Goal: Task Accomplishment & Management: Use online tool/utility

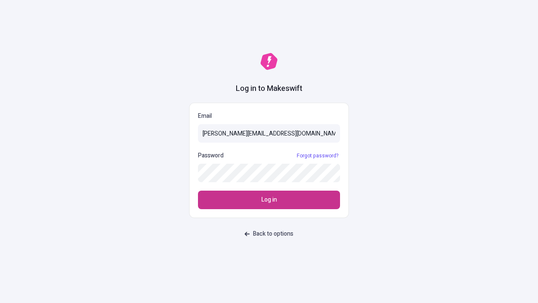
click at [269, 200] on span "Log in" at bounding box center [269, 199] width 16 height 9
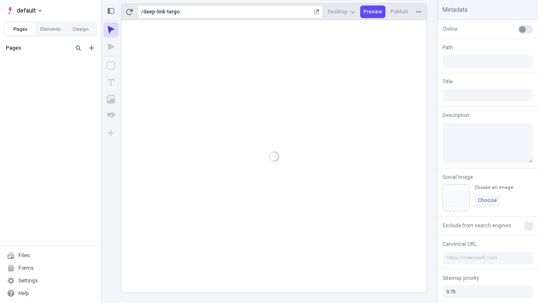
type input "/deep-link-tergo"
click at [24, 11] on span "default" at bounding box center [26, 10] width 19 height 10
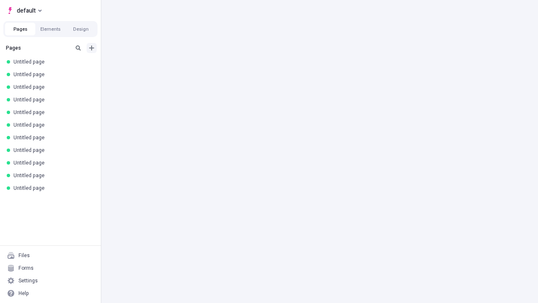
click at [92, 48] on icon "Add new" at bounding box center [91, 47] width 5 height 5
click at [136, 65] on span "Blank page" at bounding box center [141, 65] width 52 height 7
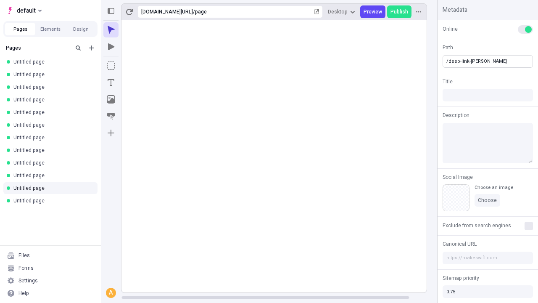
type input "/deep-link-[PERSON_NAME]"
click at [92, 48] on icon "Add new" at bounding box center [91, 47] width 5 height 5
click at [136, 65] on span "Blank page" at bounding box center [141, 65] width 52 height 7
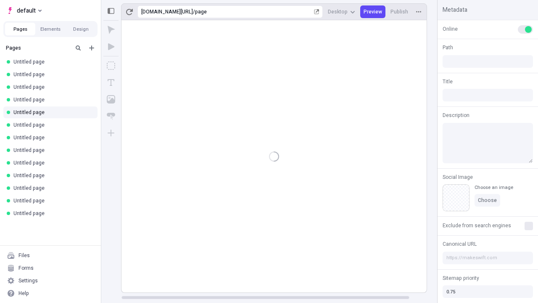
type input "/page"
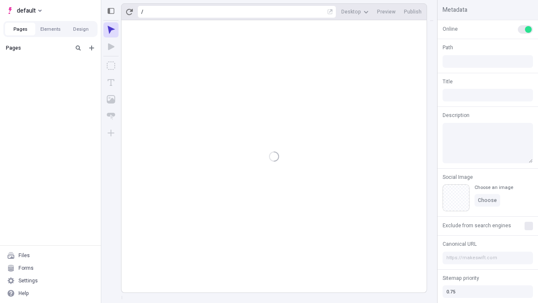
type input "/deep-link-[PERSON_NAME]"
